Goal: Task Accomplishment & Management: Manage account settings

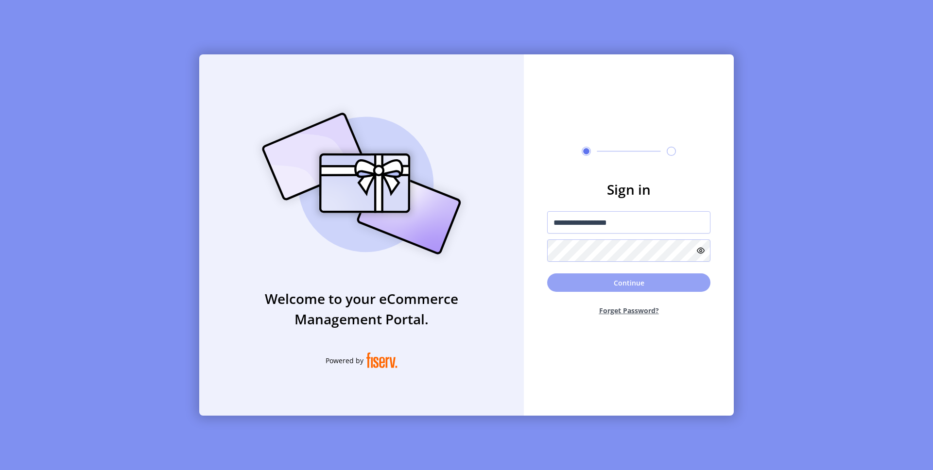
click at [621, 285] on button "Continue" at bounding box center [628, 283] width 163 height 18
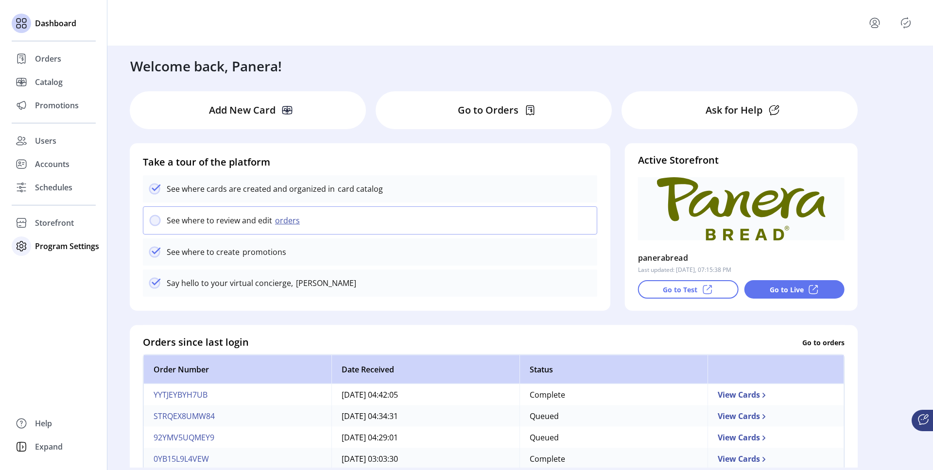
click at [57, 248] on span "Program Settings" at bounding box center [67, 247] width 64 height 12
click at [60, 266] on span "Templates" at bounding box center [54, 266] width 38 height 12
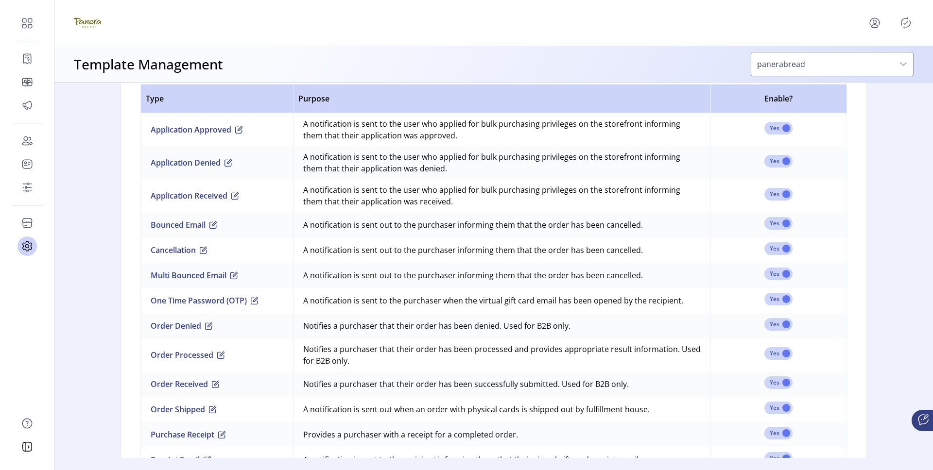
scroll to position [649, 0]
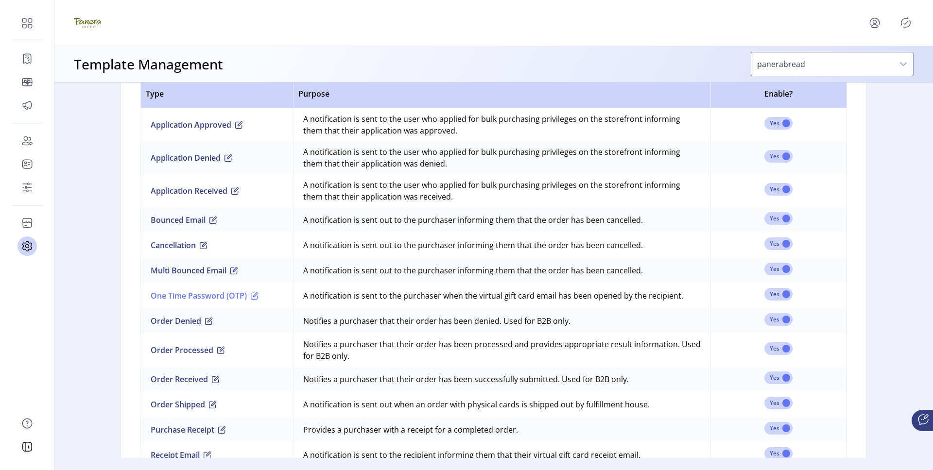
click at [252, 298] on span "button" at bounding box center [255, 296] width 8 height 8
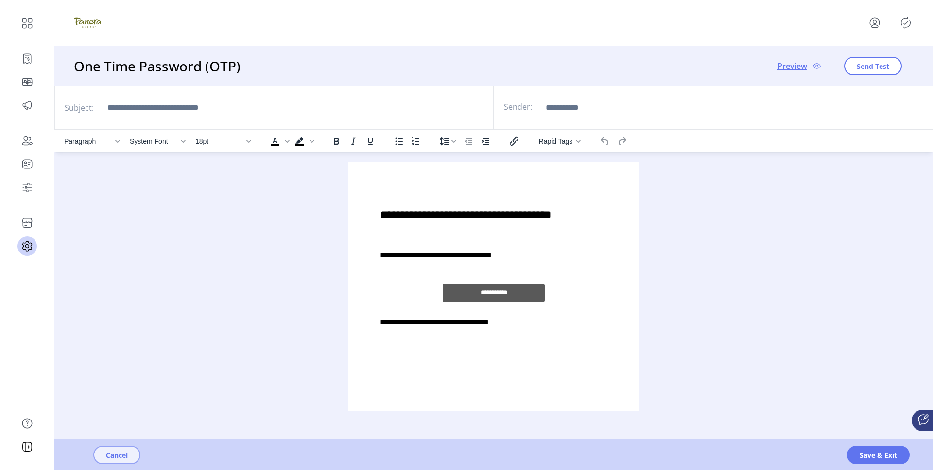
click at [120, 454] on span "Cancel" at bounding box center [117, 455] width 22 height 10
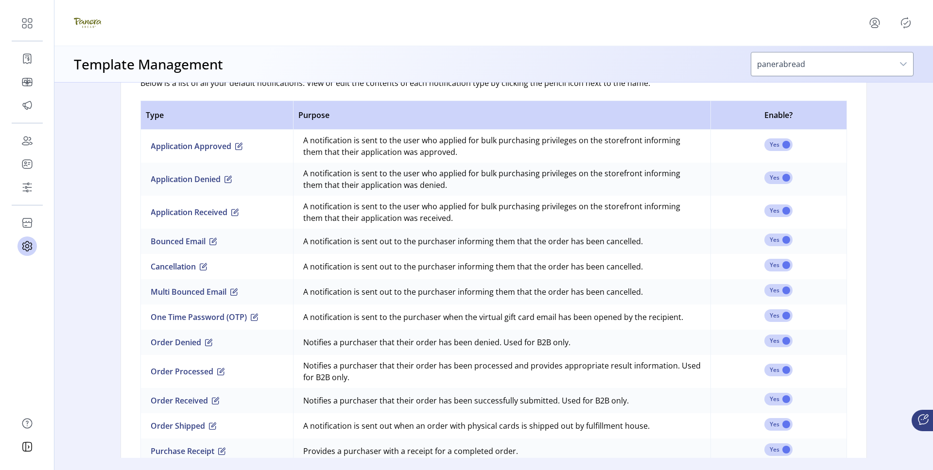
scroll to position [730, 0]
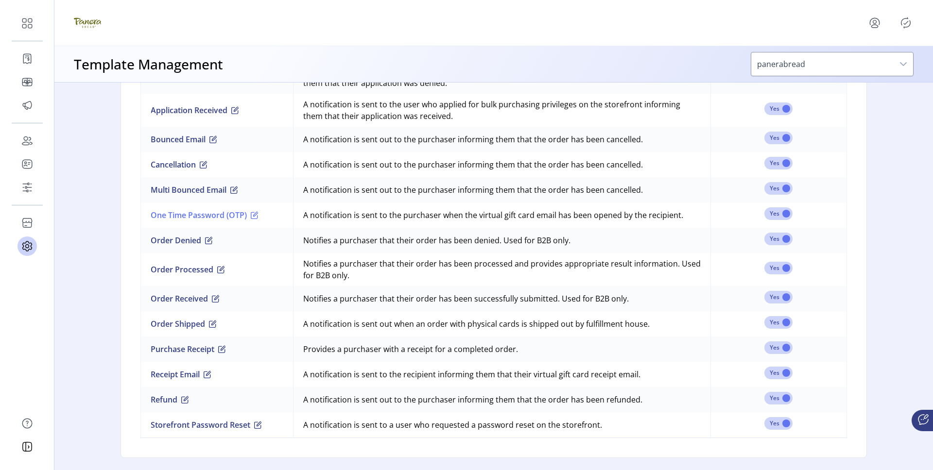
click at [252, 217] on span "button" at bounding box center [255, 215] width 8 height 8
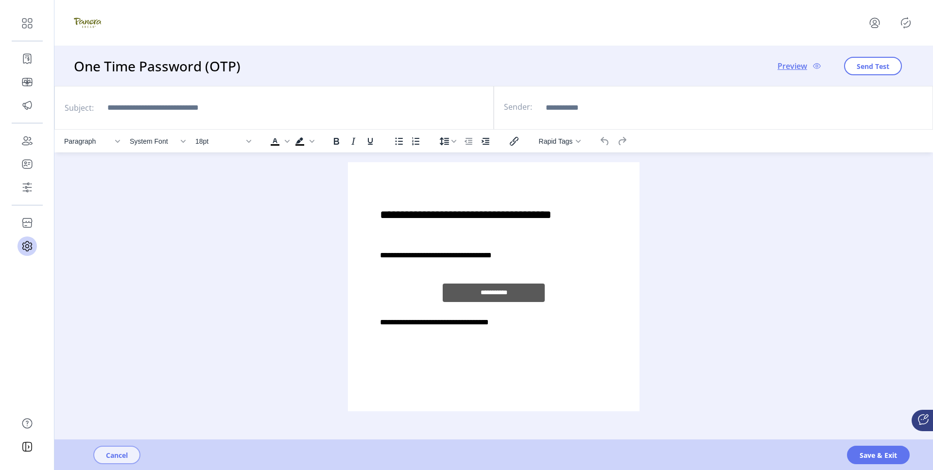
click at [124, 459] on span "Cancel" at bounding box center [117, 455] width 22 height 10
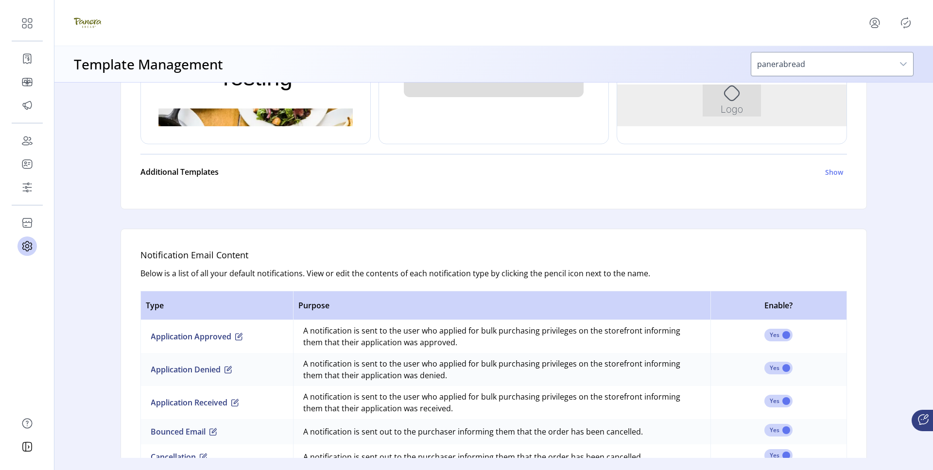
scroll to position [618, 0]
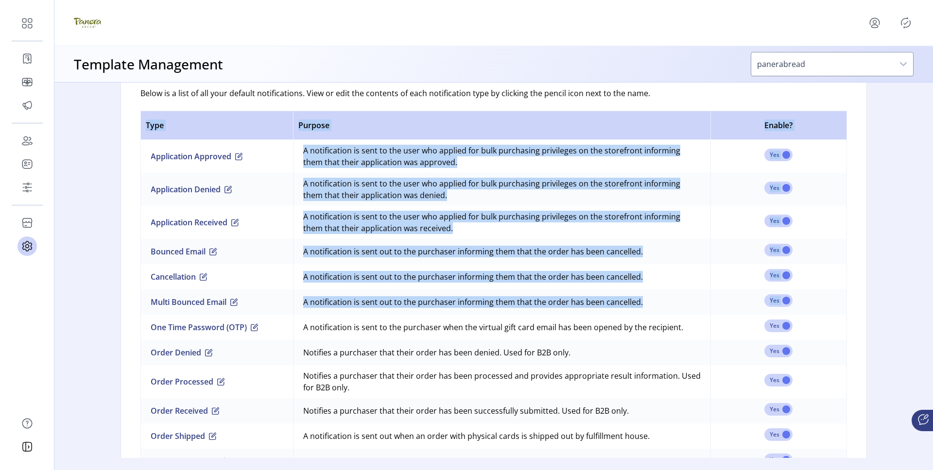
drag, startPoint x: 269, startPoint y: 332, endPoint x: 132, endPoint y: 328, distance: 137.1
click at [132, 328] on div "Notification Email Content Below is a list of all your default notifications. V…" at bounding box center [494, 310] width 746 height 522
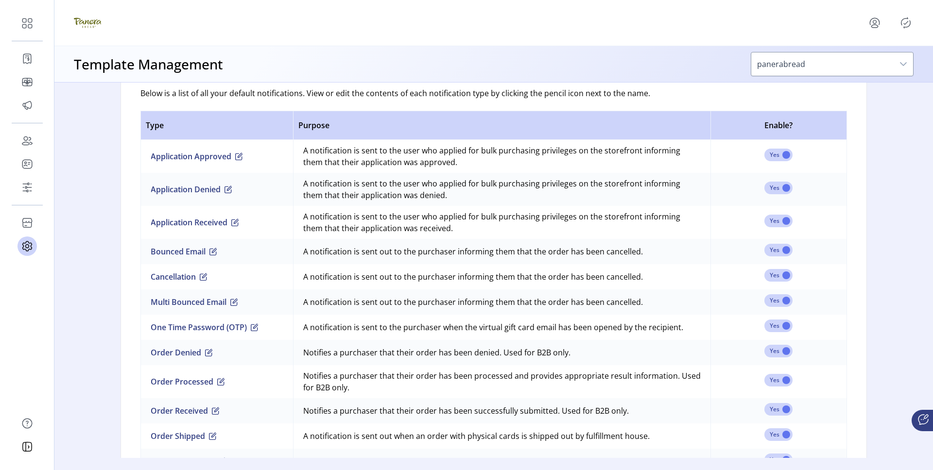
drag, startPoint x: 147, startPoint y: 328, endPoint x: 269, endPoint y: 331, distance: 122.5
click at [269, 331] on td "One Time Password (OTP)" at bounding box center [216, 327] width 153 height 25
click at [251, 330] on span "button" at bounding box center [255, 328] width 8 height 8
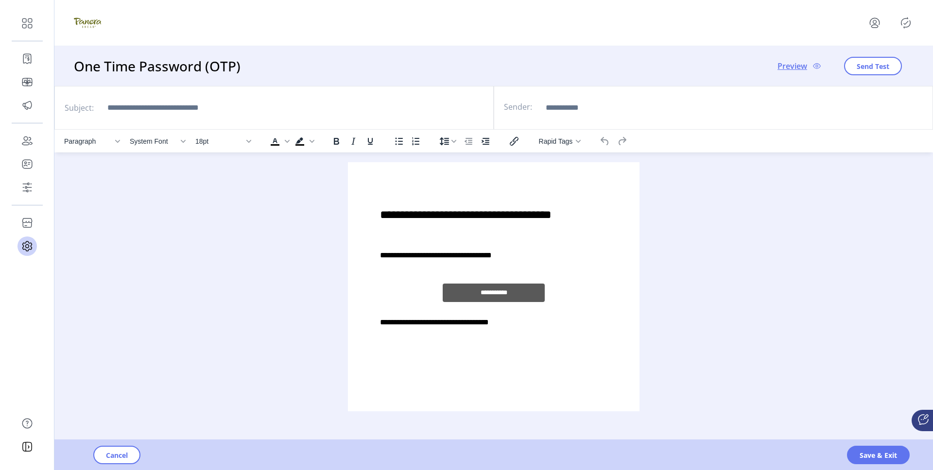
click at [561, 248] on div "**********" at bounding box center [494, 265] width 276 height 190
click at [524, 256] on p "**********" at bounding box center [493, 256] width 227 height 12
drag, startPoint x: 386, startPoint y: 212, endPoint x: 590, endPoint y: 272, distance: 212.7
click at [590, 272] on div "**********" at bounding box center [494, 265] width 276 height 190
click at [590, 244] on div "**********" at bounding box center [494, 265] width 276 height 190
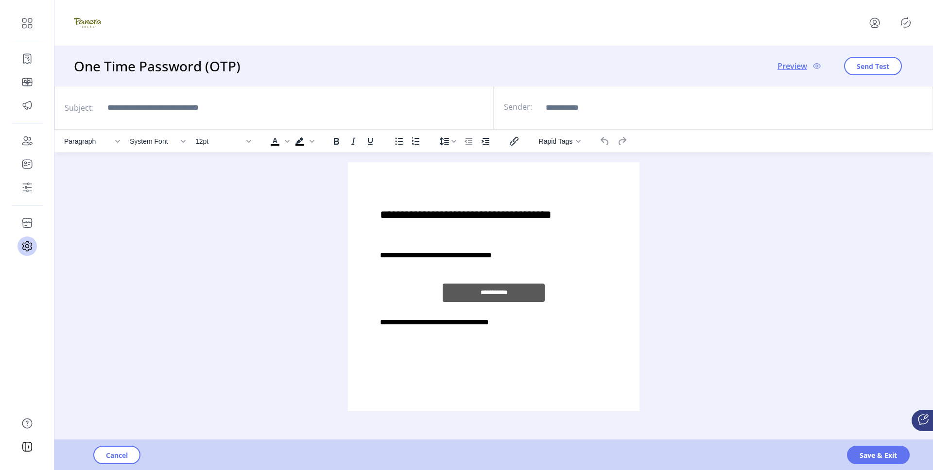
drag, startPoint x: 626, startPoint y: 248, endPoint x: 1039, endPoint y: 410, distance: 444.1
click at [626, 248] on div "**********" at bounding box center [494, 265] width 276 height 190
click at [757, 246] on div "Paragraph System Font 12pt To open the popup, press Shift+Enter To open the pop…" at bounding box center [493, 276] width 879 height 292
click at [110, 457] on span "Cancel" at bounding box center [117, 455] width 22 height 10
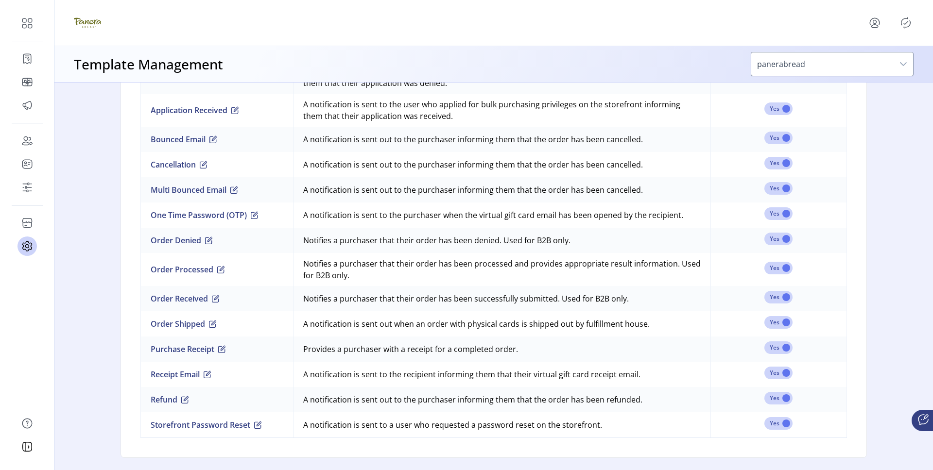
scroll to position [715, 0]
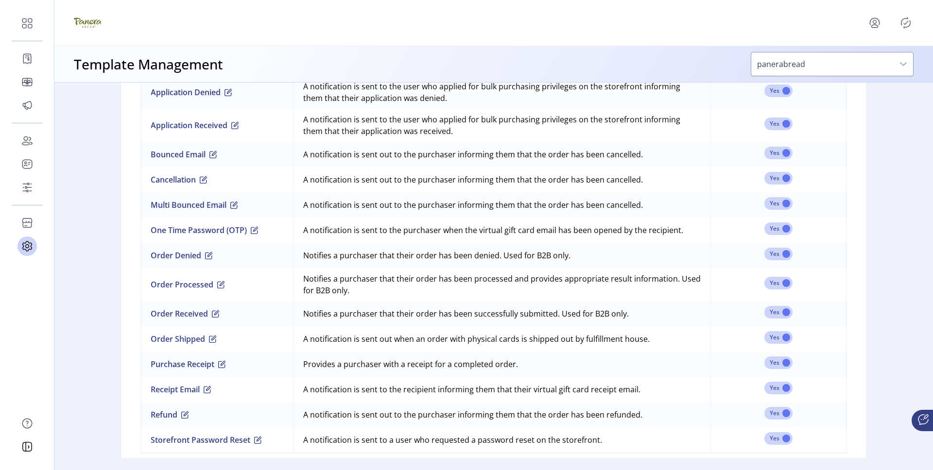
drag, startPoint x: 309, startPoint y: 231, endPoint x: 700, endPoint y: 229, distance: 391.7
click at [700, 229] on td "A notification is sent to the purchaser when the virtual gift card email has be…" at bounding box center [501, 230] width 417 height 25
click at [698, 230] on td "A notification is sent to the purchaser when the virtual gift card email has be…" at bounding box center [501, 230] width 417 height 25
drag, startPoint x: 679, startPoint y: 232, endPoint x: 301, endPoint y: 235, distance: 378.1
click at [301, 235] on td "A notification is sent to the purchaser when the virtual gift card email has be…" at bounding box center [501, 230] width 417 height 25
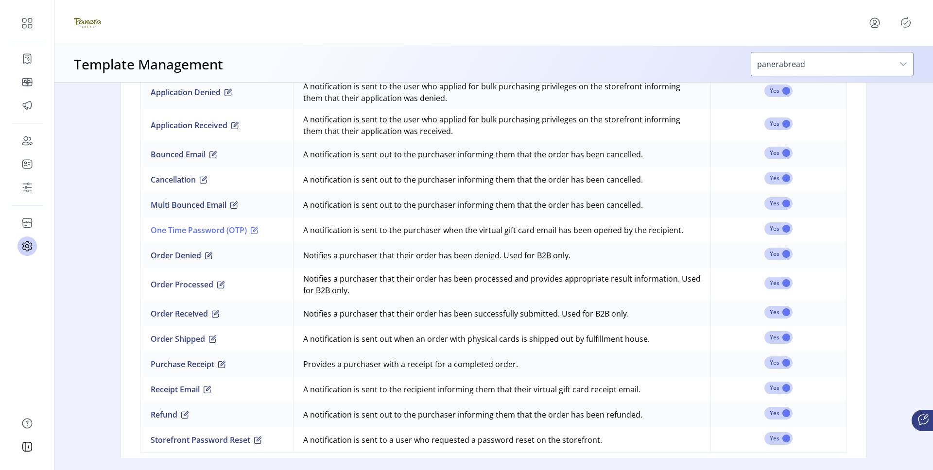
click at [254, 230] on span "button" at bounding box center [255, 230] width 8 height 8
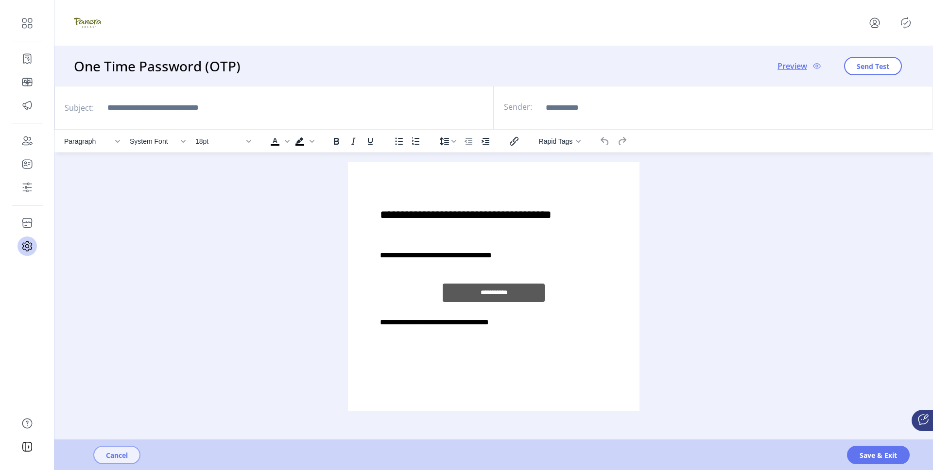
click at [122, 456] on span "Cancel" at bounding box center [117, 455] width 22 height 10
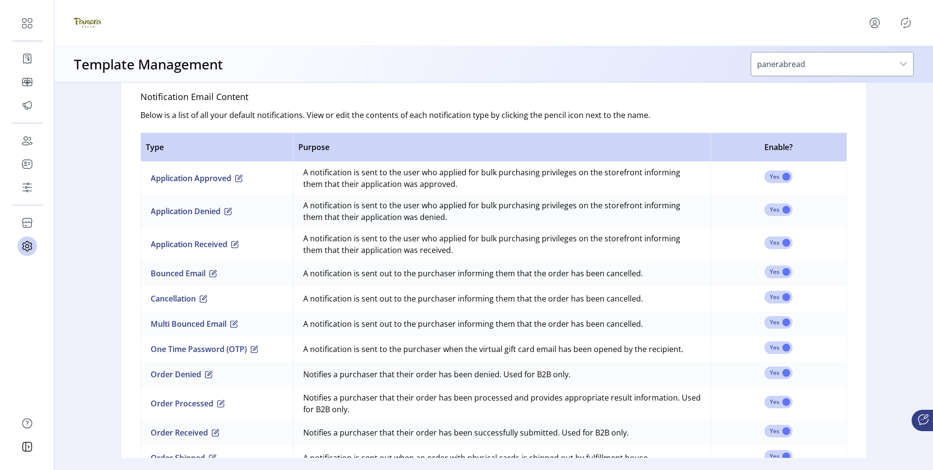
scroll to position [724, 0]
